Goal: Find specific page/section: Find specific page/section

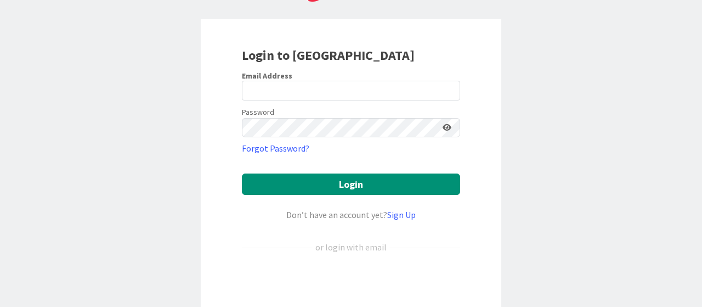
scroll to position [110, 0]
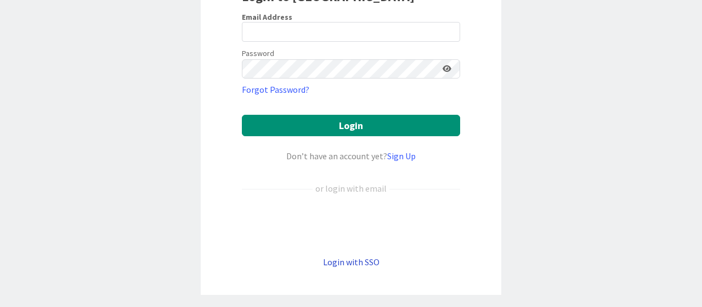
click at [339, 258] on link "Login with SSO" at bounding box center [351, 261] width 57 height 11
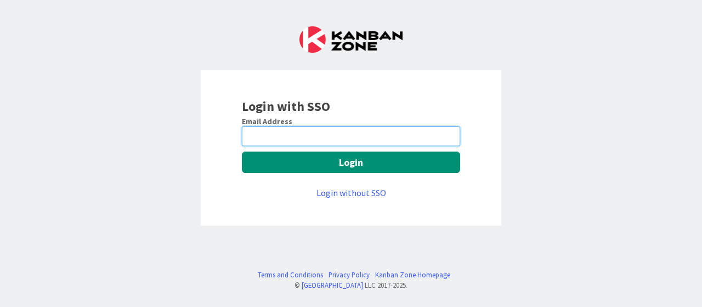
click at [314, 135] on input "email" at bounding box center [351, 136] width 218 height 20
type input "[EMAIL_ADDRESS][DOMAIN_NAME]"
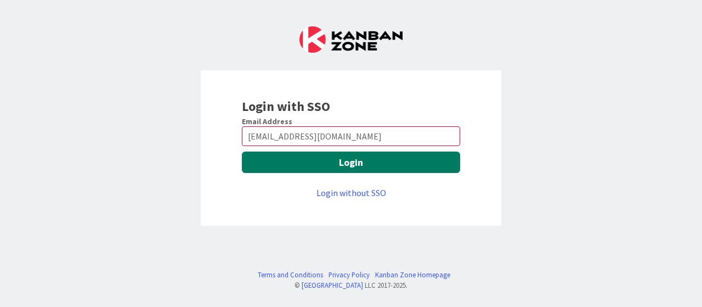
click at [307, 165] on button "Login" at bounding box center [351, 161] width 218 height 21
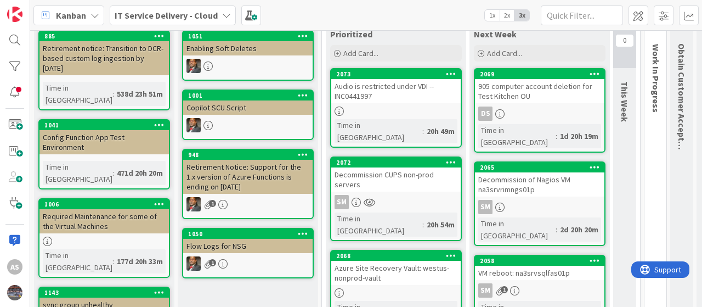
scroll to position [66, 0]
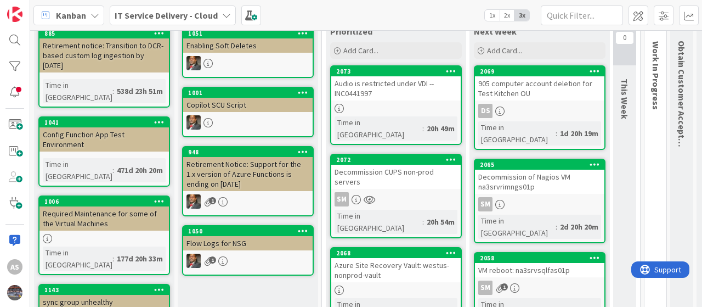
click at [408, 258] on div "Azure Site Recovery Vault: westus-nonprod-vault" at bounding box center [395, 270] width 129 height 24
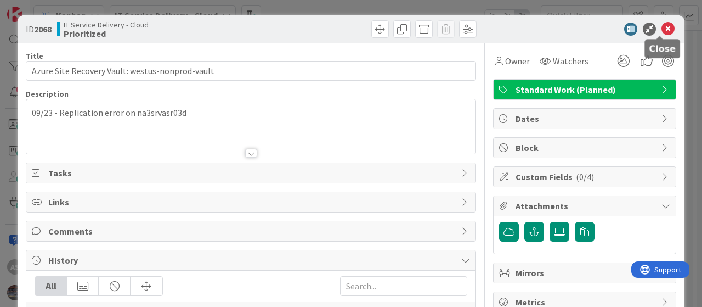
click at [662, 29] on icon at bounding box center [668, 28] width 13 height 13
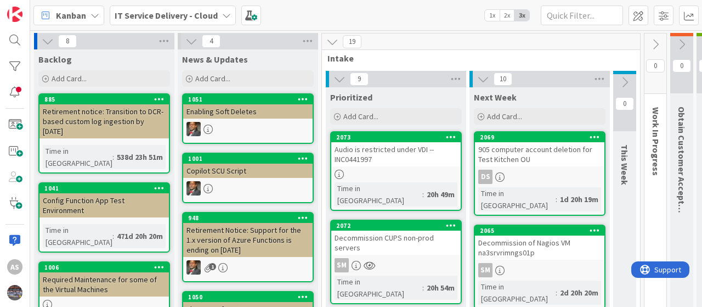
click at [223, 13] on icon at bounding box center [226, 15] width 9 height 9
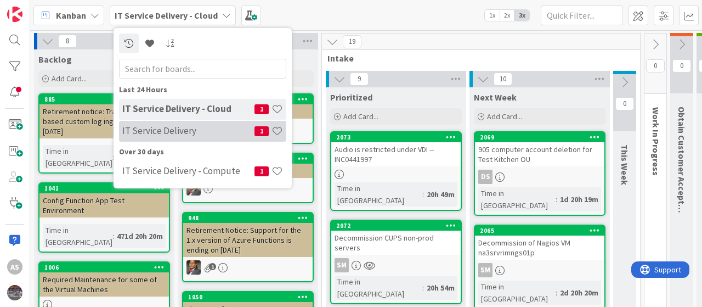
click at [160, 132] on h4 "IT Service Delivery" at bounding box center [188, 130] width 132 height 11
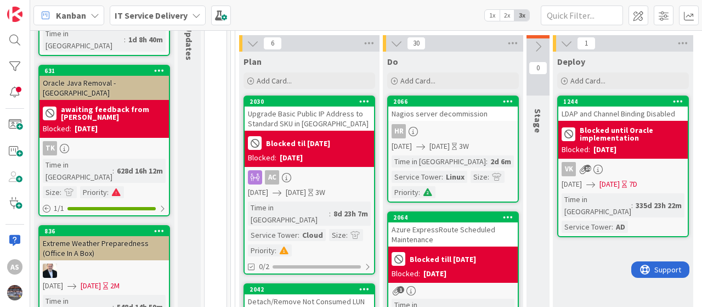
scroll to position [143, 0]
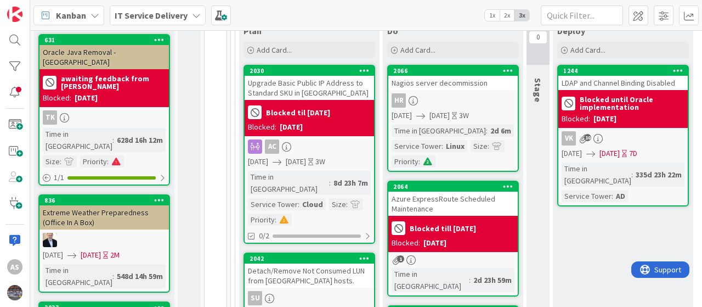
click at [283, 89] on div "Upgrade Basic Public IP Address to Standard SKU in Azure" at bounding box center [309, 88] width 129 height 24
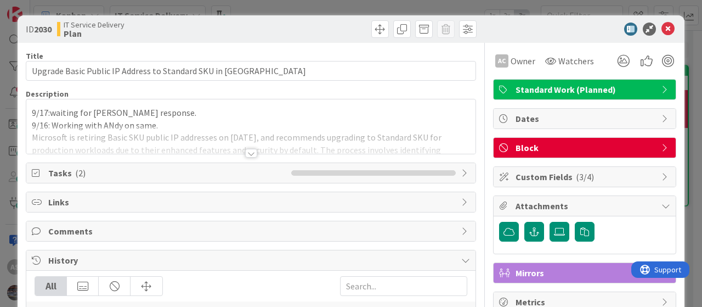
click at [162, 131] on div at bounding box center [250, 140] width 449 height 28
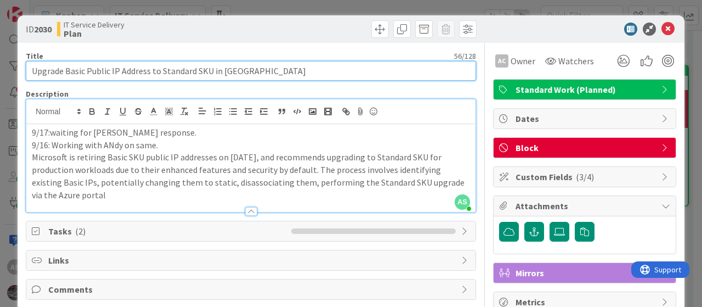
drag, startPoint x: 263, startPoint y: 71, endPoint x: 65, endPoint y: 68, distance: 198.1
click at [65, 68] on input "Upgrade Basic Public IP Address to Standard SKU in Azure" at bounding box center [251, 71] width 450 height 20
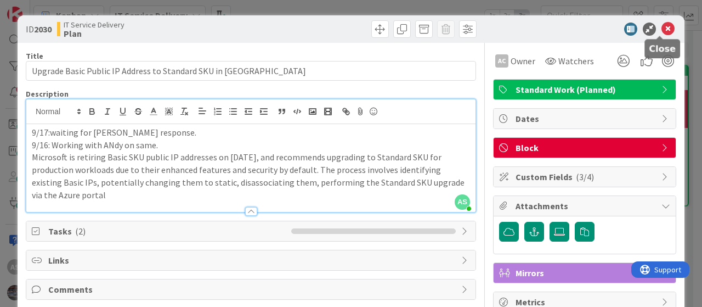
click at [662, 27] on icon at bounding box center [668, 28] width 13 height 13
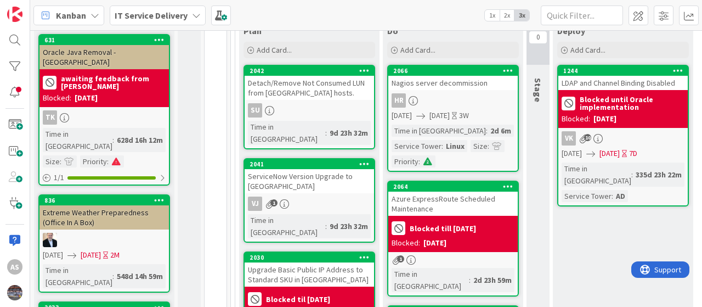
scroll to position [143, 0]
